Goal: Find specific page/section: Find specific page/section

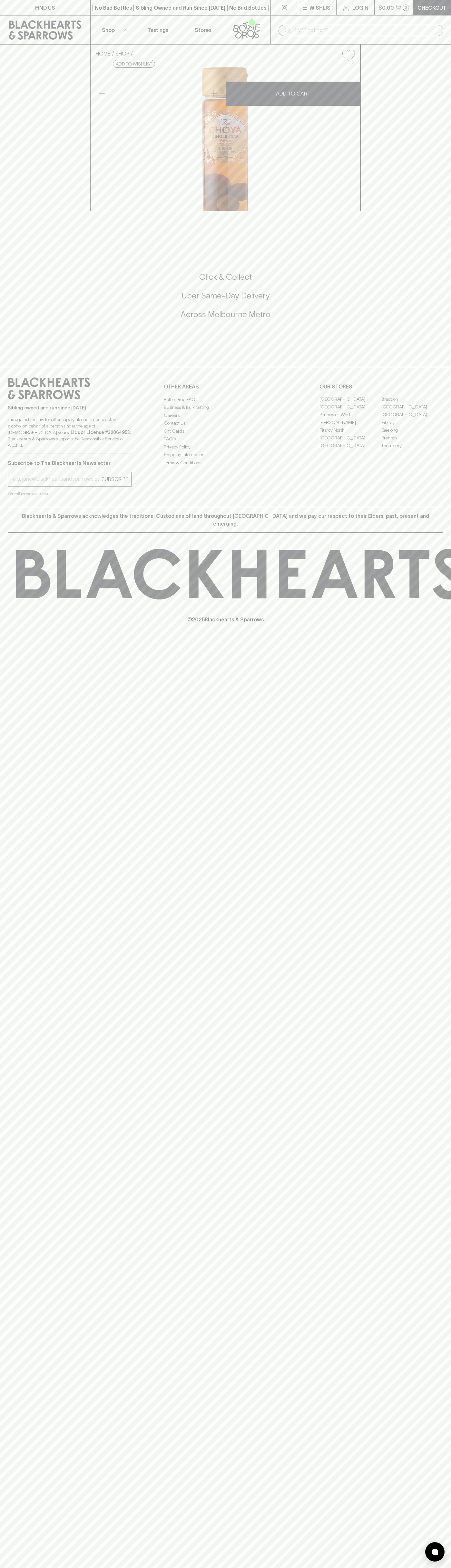
click at [393, 20] on div "​" at bounding box center [361, 30] width 180 height 29
click at [430, 1356] on div "FIND US | No Bad Bottles | Sibling Owned and Run Since 2006 | No Bad Bottles | …" at bounding box center [226, 784] width 451 height 1568
click at [327, 1568] on html "FIND US | No Bad Bottles | Sibling Owned and Run Since 2006 | No Bad Bottles | …" at bounding box center [226, 784] width 451 height 1568
click at [21, 1549] on div "FIND US | No Bad Bottles | Sibling Owned and Run Since 2006 | No Bad Bottles | …" at bounding box center [226, 784] width 451 height 1568
click at [351, 426] on link "[PERSON_NAME]" at bounding box center [350, 422] width 62 height 8
